Goal: Task Accomplishment & Management: Complete application form

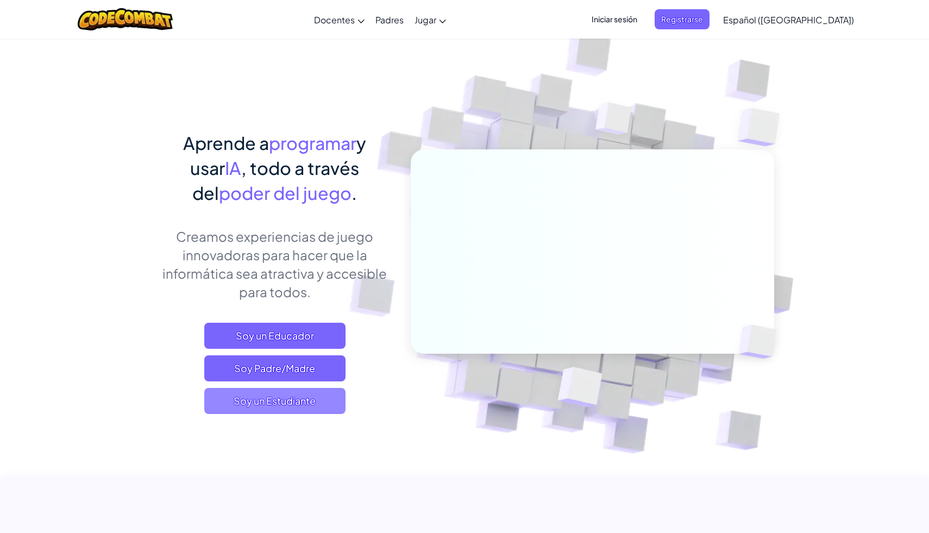
click at [282, 403] on span "Soy un Estudiante" at bounding box center [274, 401] width 141 height 26
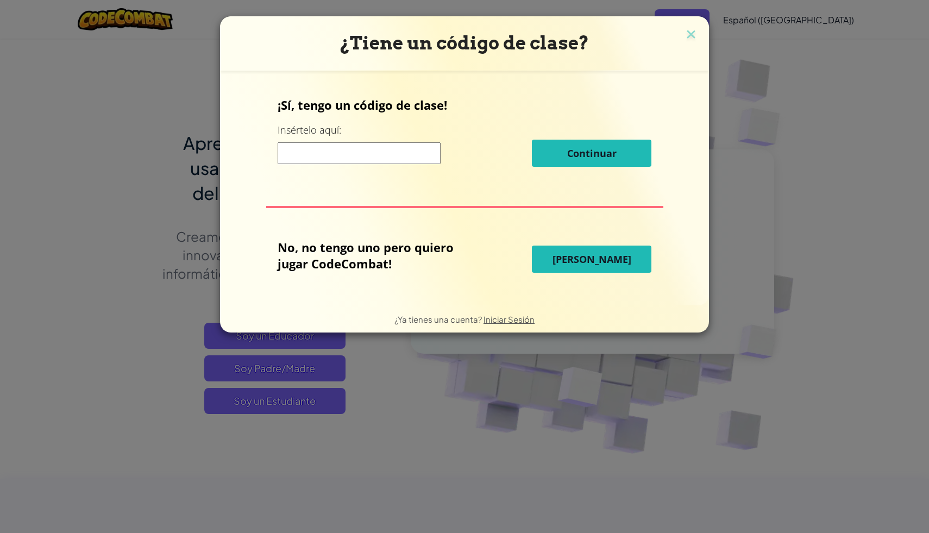
click at [325, 155] on input at bounding box center [359, 153] width 163 height 22
type input "DryTodayStone"
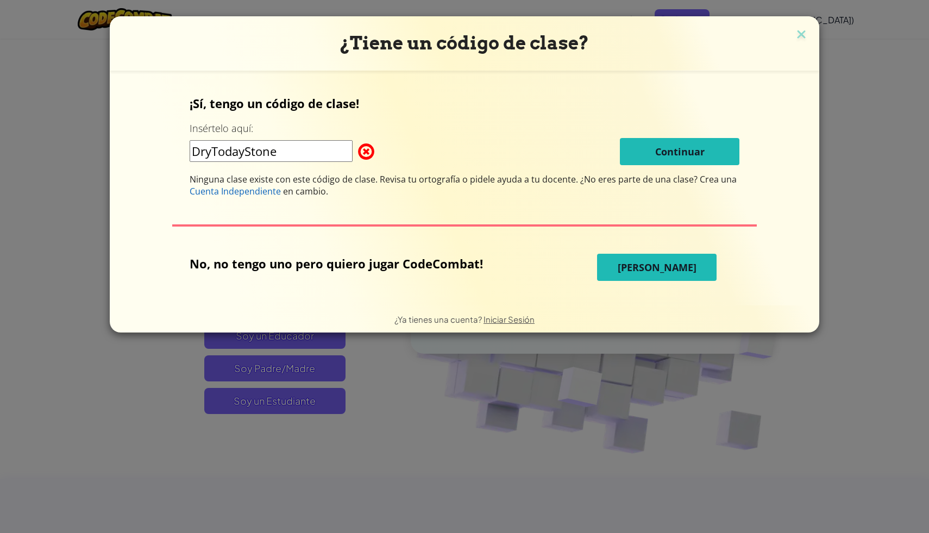
click at [301, 153] on input "DryTodayStone" at bounding box center [271, 151] width 163 height 22
click at [632, 269] on span "[PERSON_NAME]" at bounding box center [657, 267] width 79 height 13
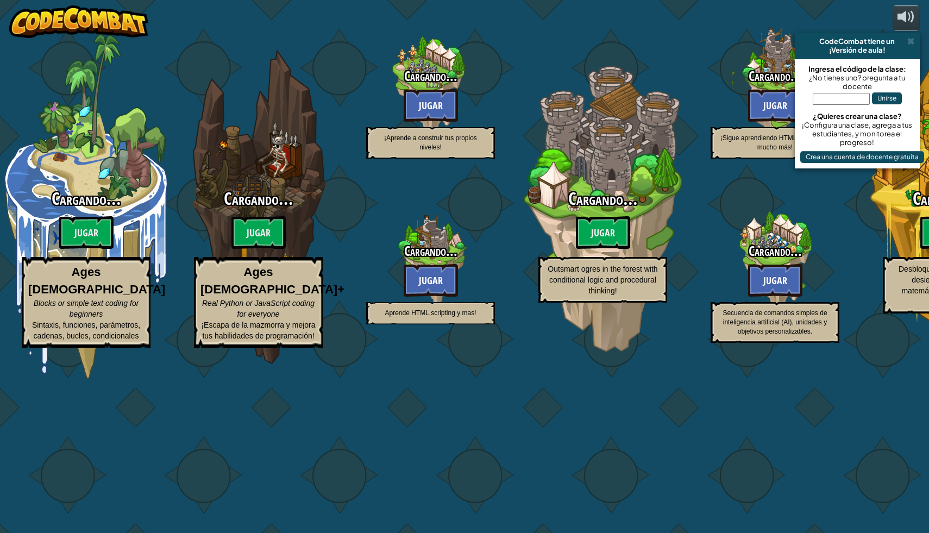
select select "es-419"
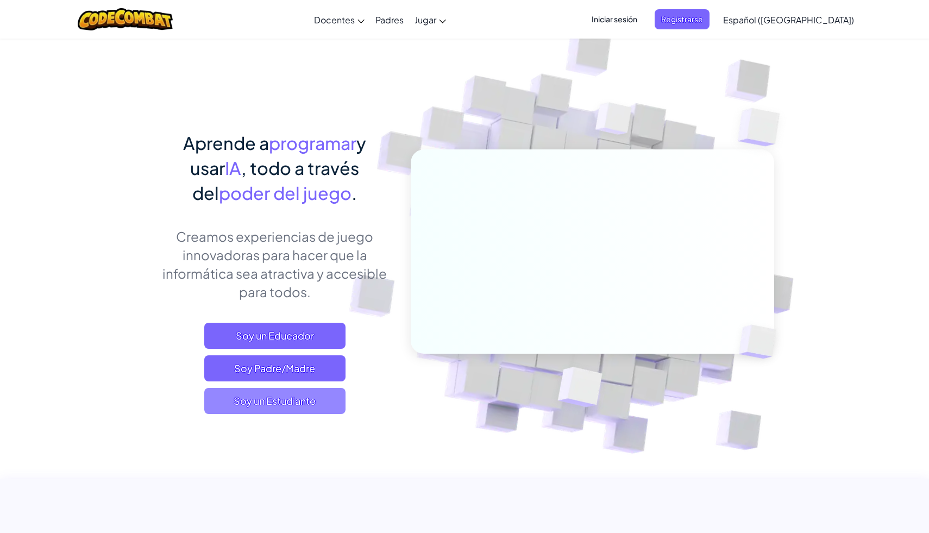
click at [307, 399] on span "Soy un Estudiante" at bounding box center [274, 401] width 141 height 26
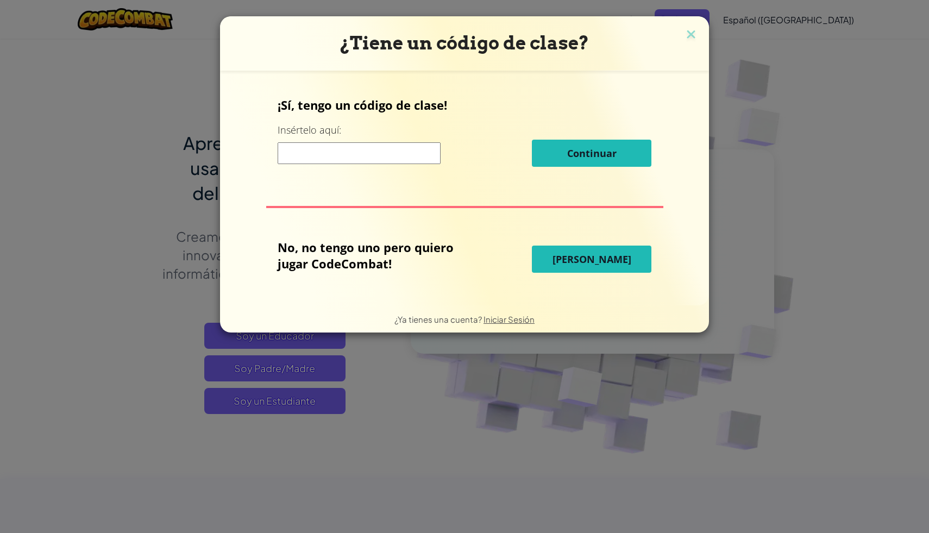
click at [392, 149] on input at bounding box center [359, 153] width 163 height 22
type input "DryTodayStone"
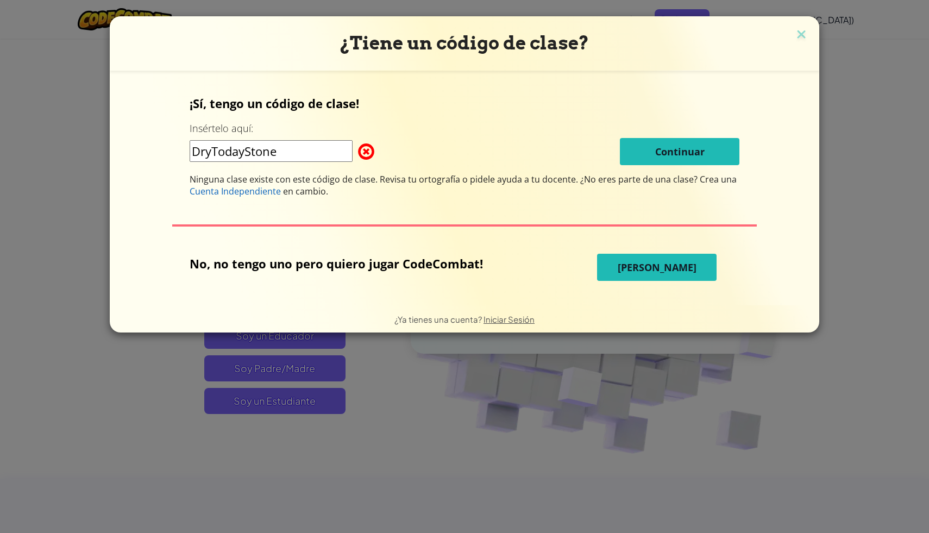
click at [579, 153] on div "DryTodayStone Continuar" at bounding box center [465, 151] width 550 height 27
click at [799, 40] on img at bounding box center [801, 35] width 14 height 16
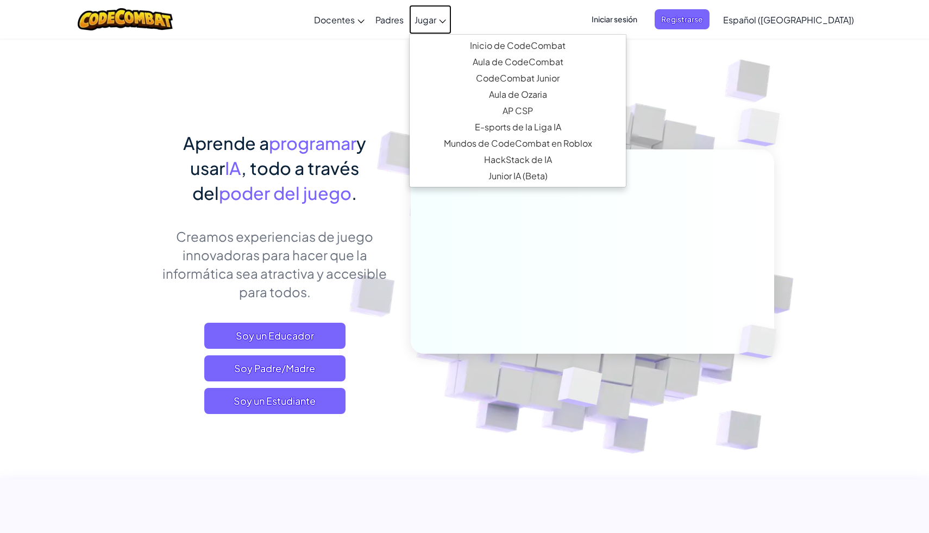
click at [436, 22] on span "Jugar" at bounding box center [425, 19] width 22 height 11
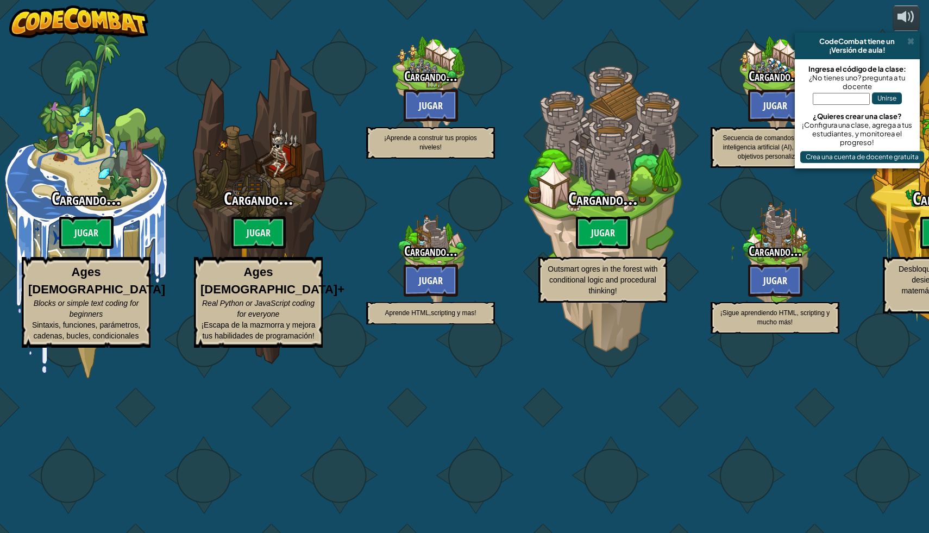
select select "es-419"
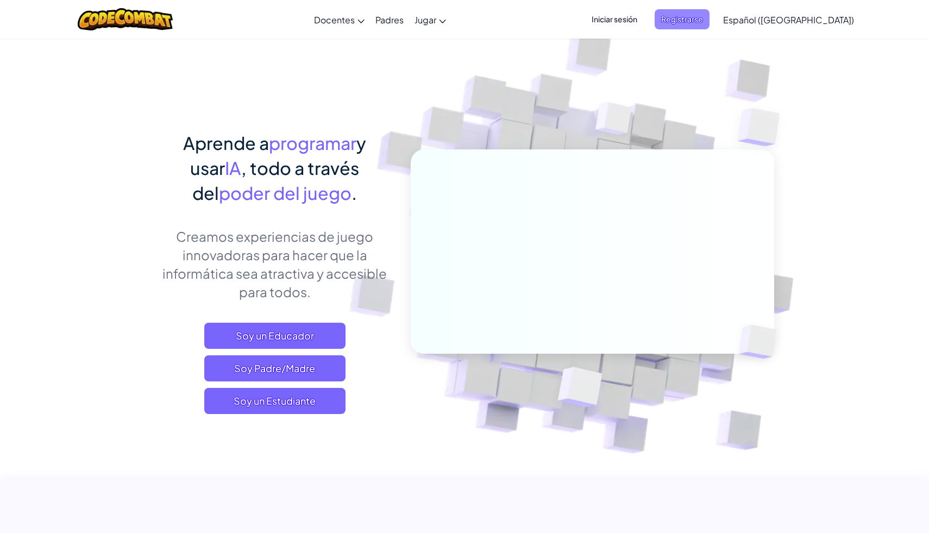
click at [699, 17] on span "Registrarse" at bounding box center [682, 19] width 55 height 20
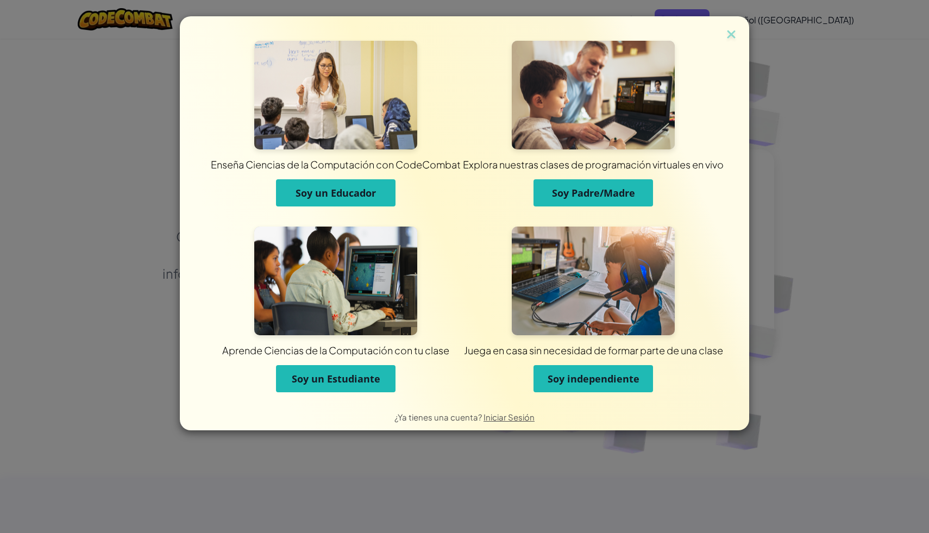
click at [349, 382] on span "Soy un Estudiante" at bounding box center [336, 378] width 89 height 13
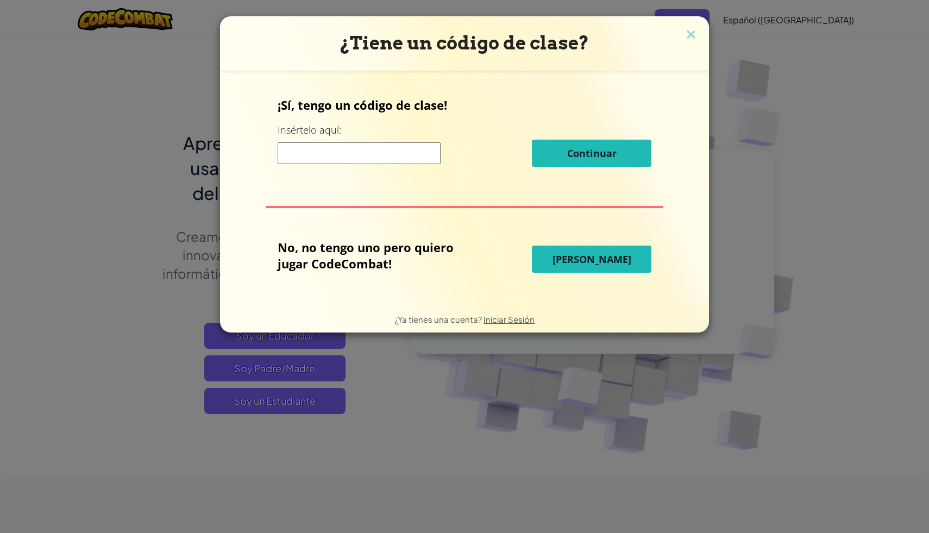
click at [335, 158] on input at bounding box center [359, 153] width 163 height 22
type input "DryTodayStone"
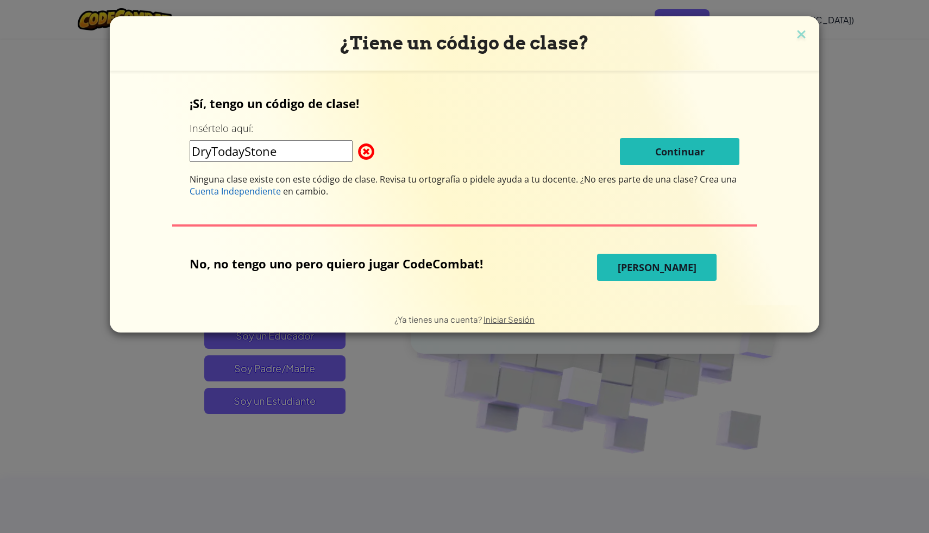
click at [570, 156] on div "DryTodayStone Continuar" at bounding box center [465, 151] width 550 height 27
click at [800, 34] on img at bounding box center [801, 35] width 14 height 16
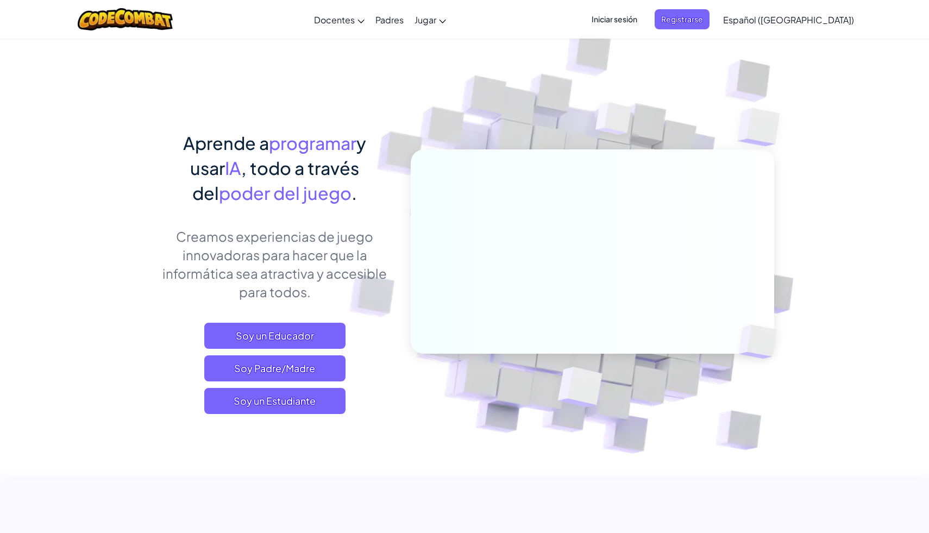
click at [644, 20] on span "Iniciar sesión" at bounding box center [614, 19] width 59 height 20
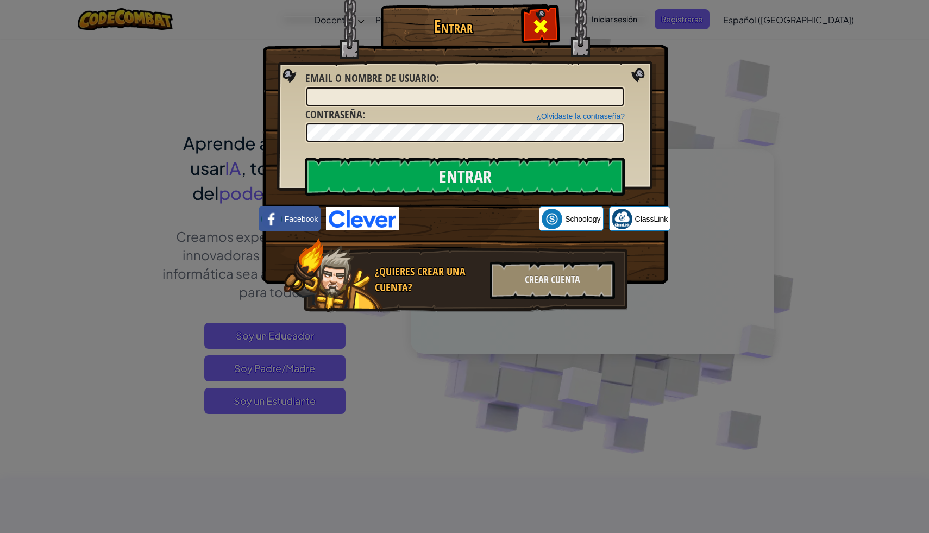
click at [548, 19] on span at bounding box center [540, 25] width 17 height 17
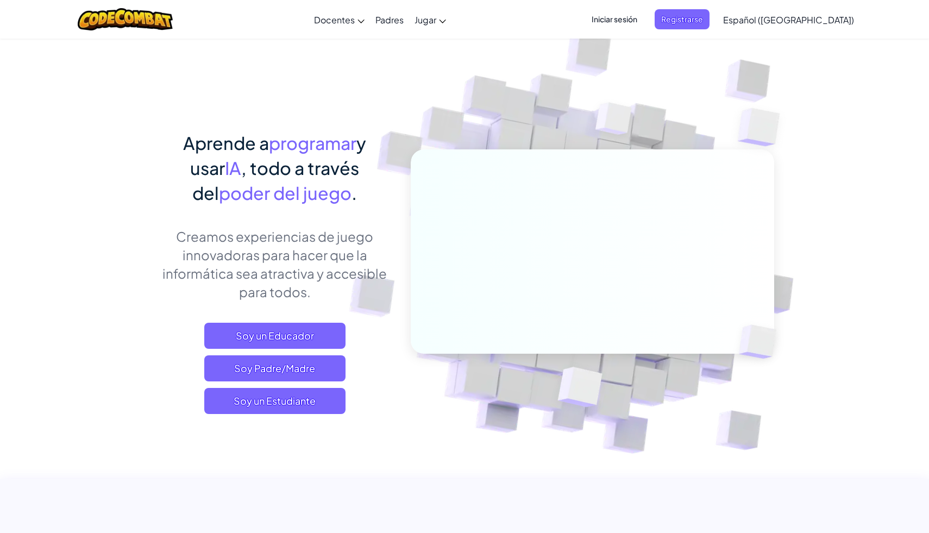
click at [638, 21] on span "Iniciar sesión" at bounding box center [614, 19] width 59 height 20
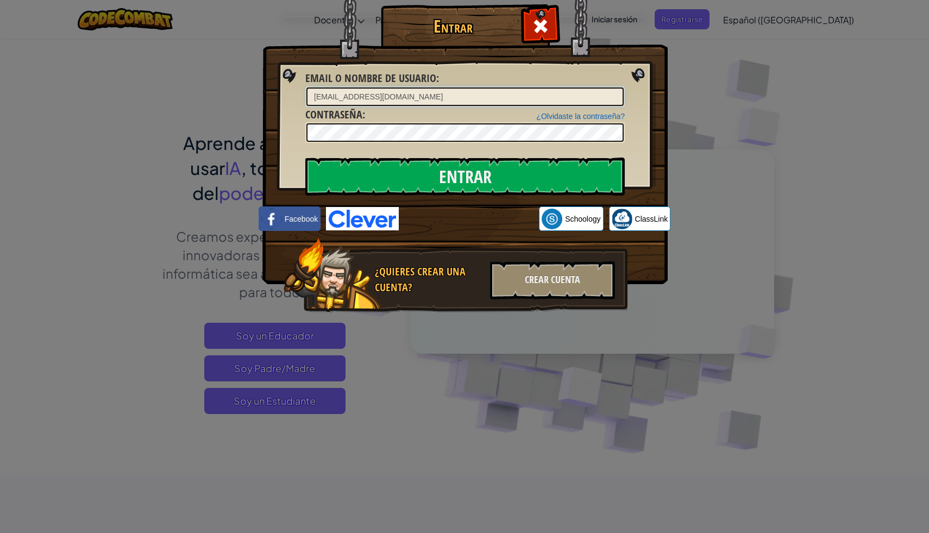
type input "[EMAIL_ADDRESS][DOMAIN_NAME]"
click at [305, 158] on input "Entrar" at bounding box center [464, 177] width 319 height 38
